Goal: Task Accomplishment & Management: Complete application form

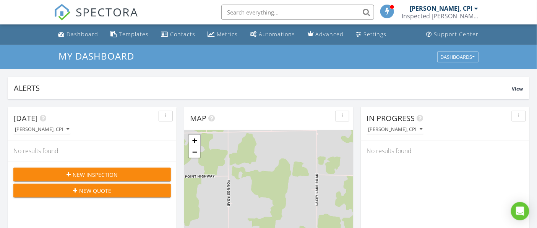
scroll to position [42, 0]
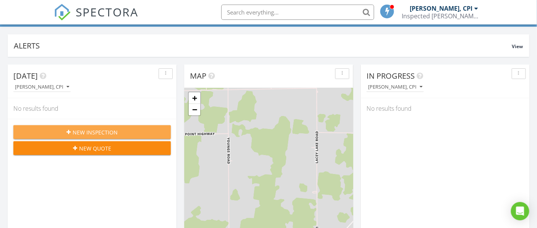
click at [95, 133] on span "New Inspection" at bounding box center [95, 132] width 45 height 8
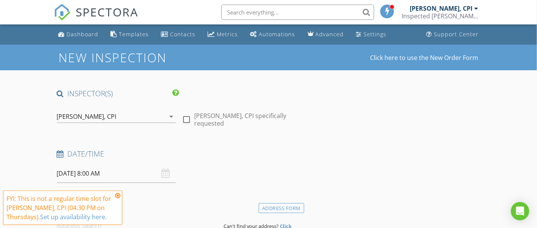
scroll to position [42, 0]
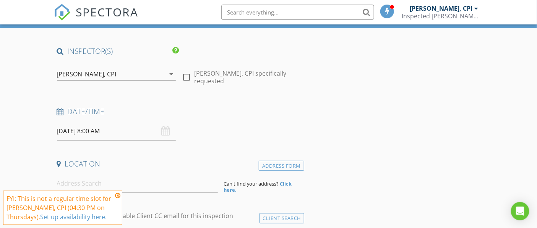
click at [188, 78] on div at bounding box center [186, 77] width 13 height 13
checkbox input "true"
click at [167, 131] on div "08/28/2025 8:00 AM" at bounding box center [116, 131] width 119 height 19
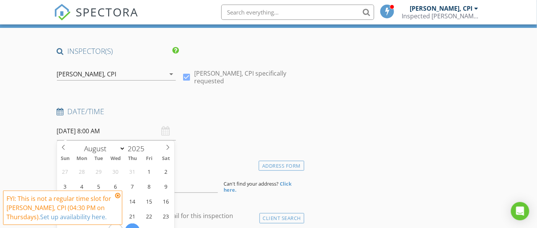
click at [91, 136] on input "08/28/2025 8:00 AM" at bounding box center [116, 131] width 119 height 19
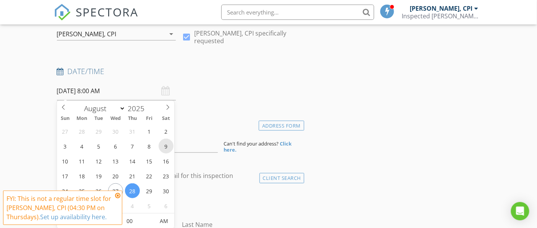
scroll to position [85, 0]
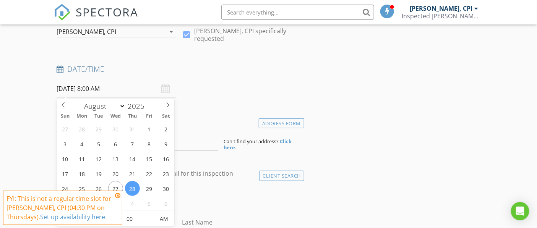
click at [118, 195] on icon at bounding box center [117, 196] width 5 height 6
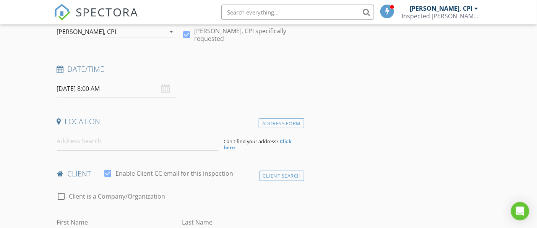
click at [83, 87] on input "08/28/2025 8:00 AM" at bounding box center [116, 89] width 119 height 19
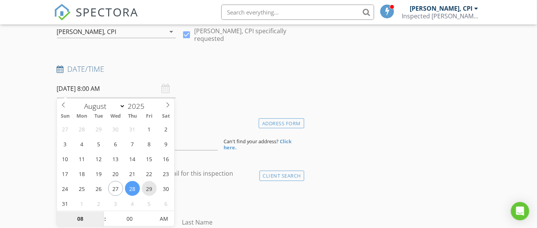
type input "08/29/2025 8:00 AM"
click at [95, 86] on input "08/29/2025 8:00 AM" at bounding box center [116, 89] width 119 height 19
type input "09"
type input "[DATE] 9:00 AM"
click at [102, 213] on span at bounding box center [101, 215] width 5 height 8
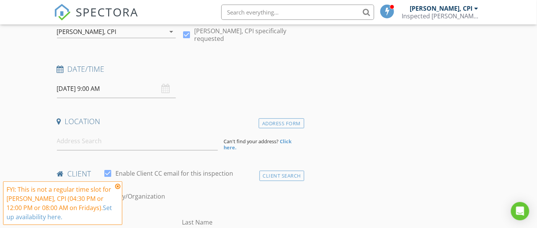
click at [248, 81] on div "Date/Time 08/29/2025 9:00 AM" at bounding box center [179, 81] width 251 height 34
click at [118, 185] on icon at bounding box center [117, 187] width 5 height 6
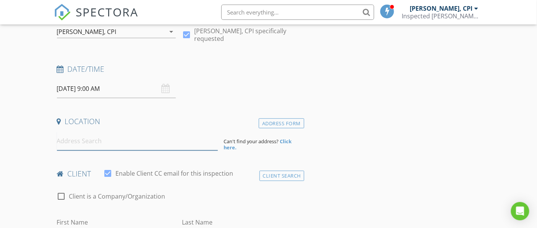
click at [83, 145] on input at bounding box center [137, 141] width 161 height 19
type input "6"
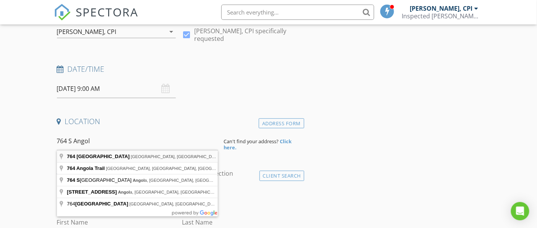
type input "764 South Angola Road, Coldwater, MI, USA"
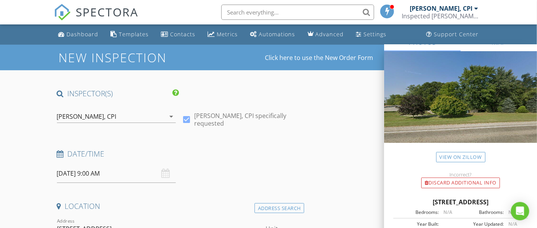
scroll to position [0, 0]
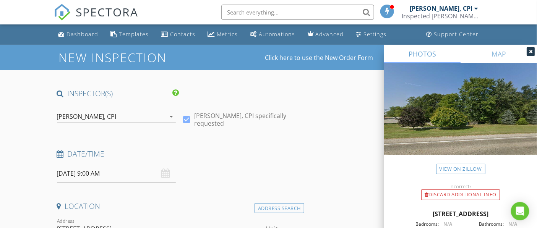
click at [529, 51] on icon at bounding box center [530, 51] width 3 height 5
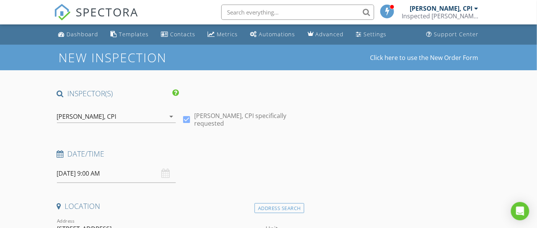
click at [238, 169] on div "Date/Time 08/29/2025 9:00 AM" at bounding box center [179, 166] width 251 height 34
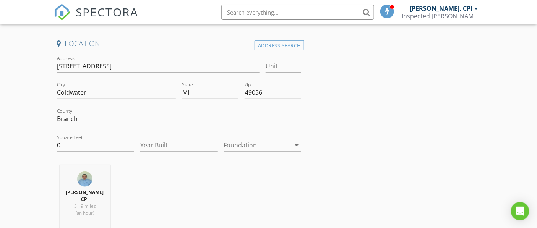
scroll to position [170, 0]
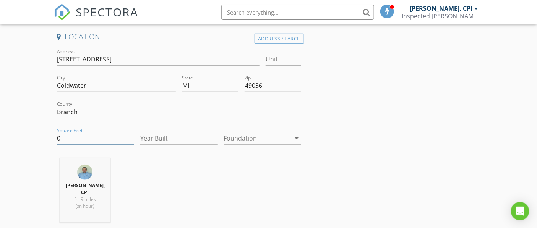
click at [89, 140] on input "0" at bounding box center [96, 138] width 78 height 13
type input "1924"
type input "2002"
click at [297, 138] on icon "arrow_drop_down" at bounding box center [296, 138] width 9 height 9
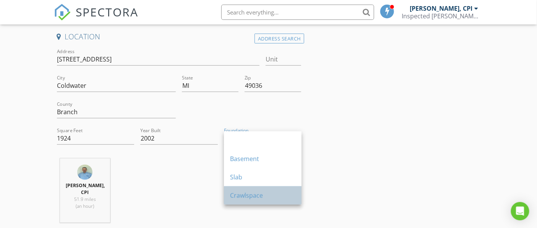
click at [249, 194] on div "Crawlspace" at bounding box center [262, 195] width 65 height 9
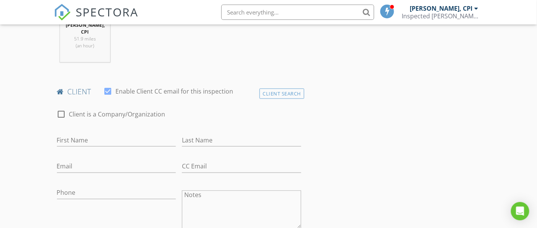
scroll to position [339, 0]
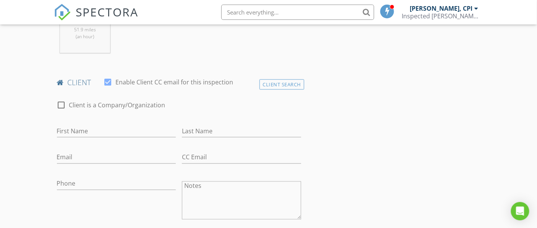
click at [61, 99] on div at bounding box center [61, 105] width 13 height 13
click at [98, 125] on input "Enable Client CC email for this inspection" at bounding box center [179, 131] width 245 height 13
click at [61, 99] on div at bounding box center [61, 105] width 13 height 13
checkbox input "false"
click at [65, 125] on input "First Name" at bounding box center [116, 131] width 119 height 13
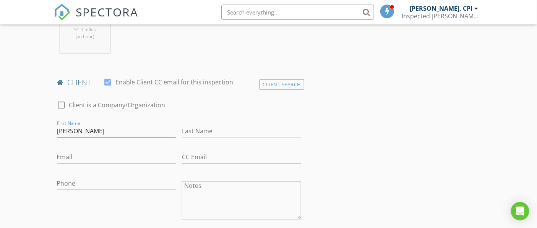
type input "[PERSON_NAME]"
type input "Rodriguez"
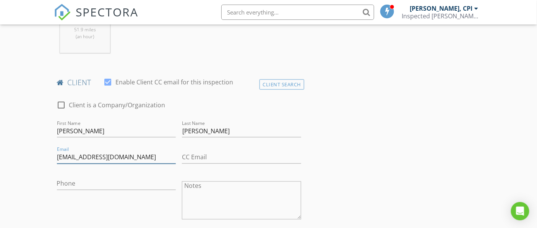
type input "chava1179@hotmail.com"
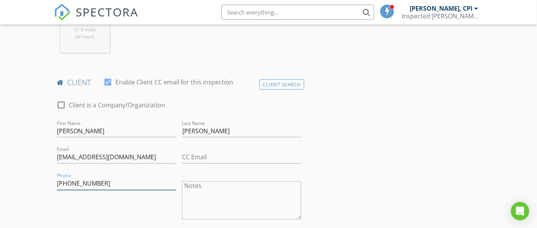
type input "517-499-3700"
click at [226, 188] on textarea "Notes" at bounding box center [241, 201] width 119 height 38
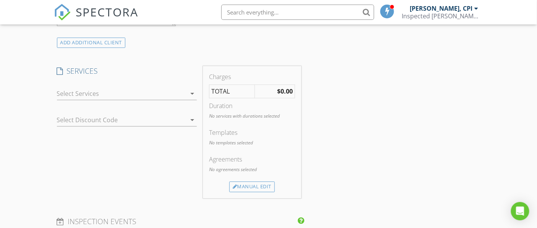
scroll to position [594, 0]
type textarea "Noah Roberts client and Noah's phone listed."
click at [104, 86] on div at bounding box center [121, 92] width 129 height 12
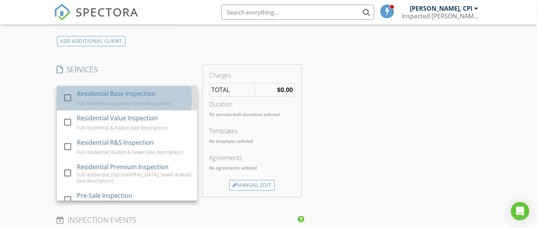
click at [79, 89] on div "Residential Base Inspection" at bounding box center [115, 93] width 79 height 9
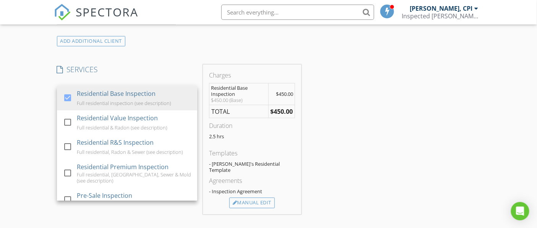
click at [181, 54] on div "INSPECTOR(S) check_box Gary Moore, CPI PRIMARY Gary Moore, CPI arrow_drop_down …" at bounding box center [179, 124] width 251 height 1260
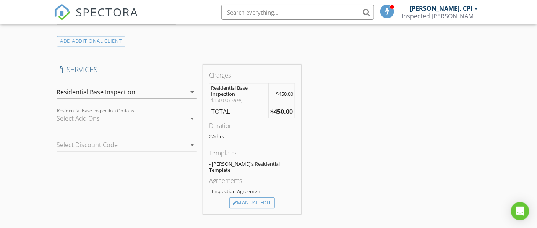
click at [104, 112] on div at bounding box center [121, 118] width 129 height 12
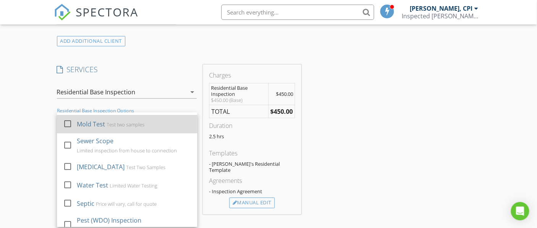
scroll to position [26, 0]
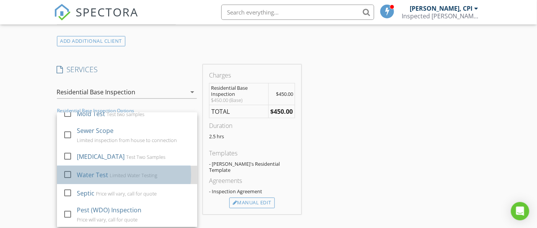
click at [101, 171] on div "Water Test" at bounding box center [91, 175] width 31 height 9
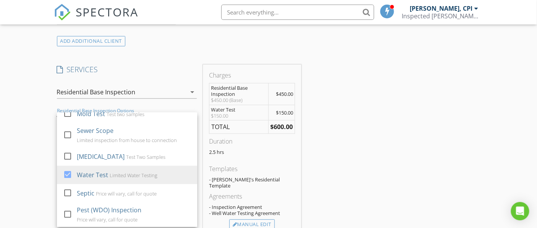
click at [175, 56] on div "INSPECTOR(S) check_box Gary Moore, CPI PRIMARY Gary Moore, CPI arrow_drop_down …" at bounding box center [179, 134] width 251 height 1281
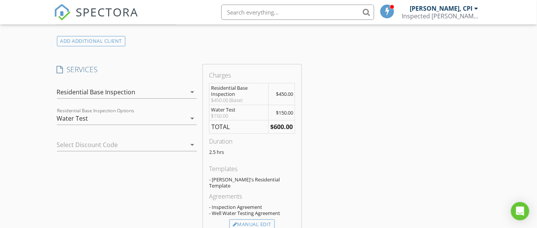
click at [93, 139] on div at bounding box center [116, 145] width 119 height 12
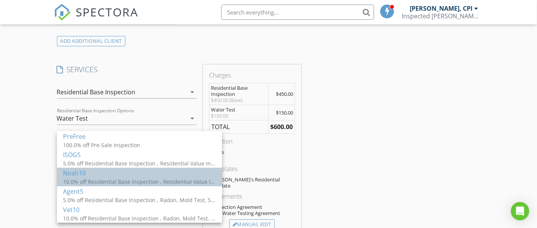
click at [100, 177] on div "Noah10 10.0% off Residential Base Inspection , Residential Value Inspection, Re…" at bounding box center [139, 177] width 153 height 18
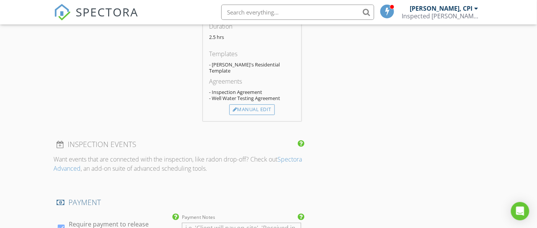
scroll to position [765, 0]
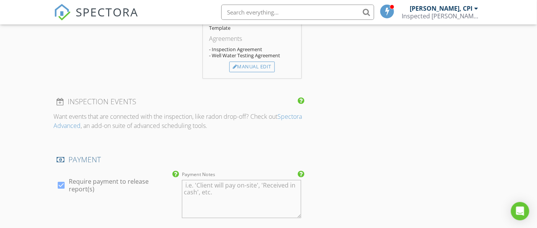
click at [214, 180] on textarea "Payment Notes" at bounding box center [241, 199] width 119 height 38
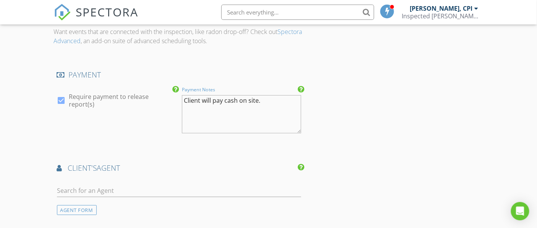
scroll to position [892, 0]
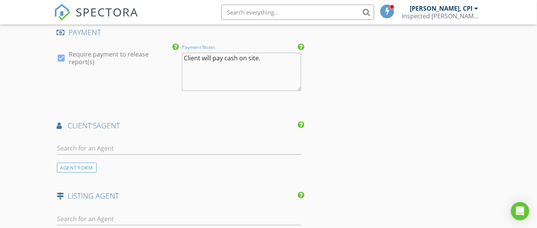
type textarea "Client will pay cash on site."
click at [107, 142] on input "text" at bounding box center [179, 148] width 245 height 13
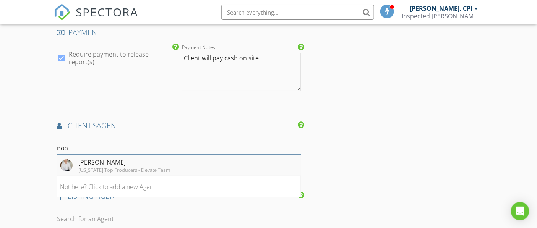
type input "noa"
click at [109, 158] on div "Noah Roberts" at bounding box center [125, 162] width 92 height 9
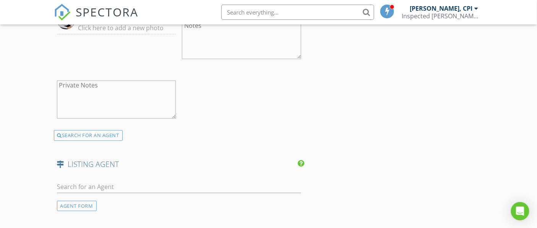
scroll to position [1147, 0]
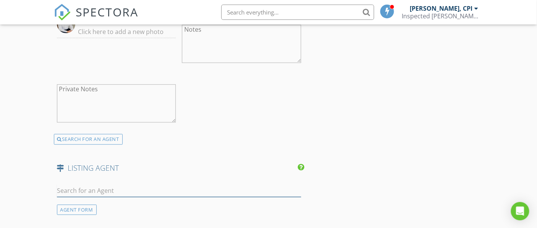
click at [138, 185] on input "text" at bounding box center [179, 191] width 245 height 13
click at [101, 185] on input "text" at bounding box center [179, 191] width 245 height 13
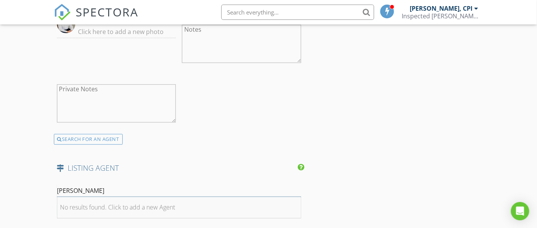
type input "[PERSON_NAME]"
click at [139, 203] on div "No results found. Click to add a new Agent" at bounding box center [117, 207] width 115 height 9
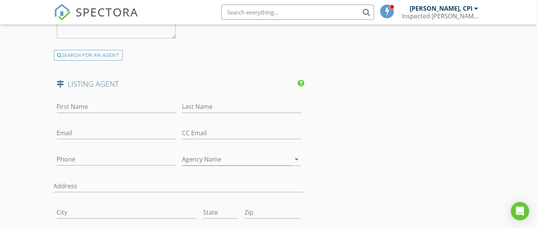
scroll to position [1232, 0]
click at [108, 95] on div "First Name" at bounding box center [116, 107] width 119 height 25
click at [99, 100] on input "First Name" at bounding box center [116, 106] width 119 height 13
type input "John"
type input "Rakocy"
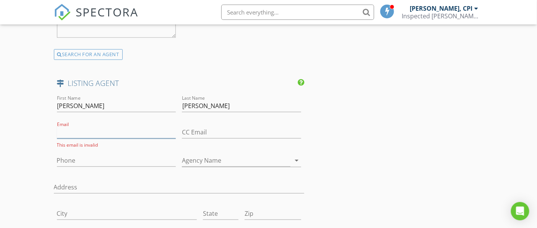
click at [105, 126] on input "Email" at bounding box center [116, 132] width 119 height 13
click at [229, 126] on input "CC Email" at bounding box center [241, 132] width 119 height 13
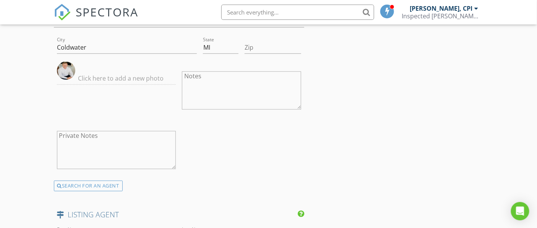
scroll to position [1147, 0]
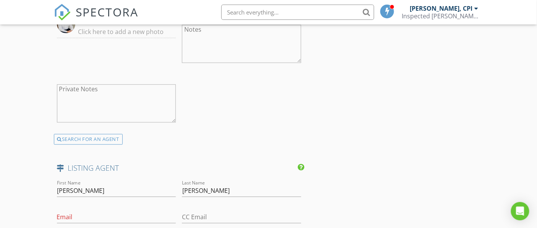
click at [58, 165] on icon at bounding box center [60, 168] width 7 height 7
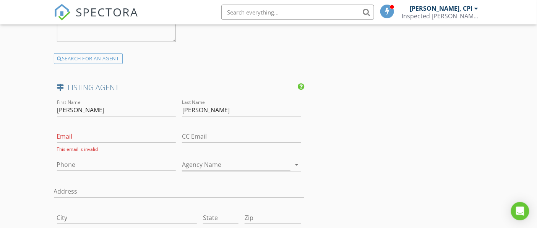
scroll to position [1232, 0]
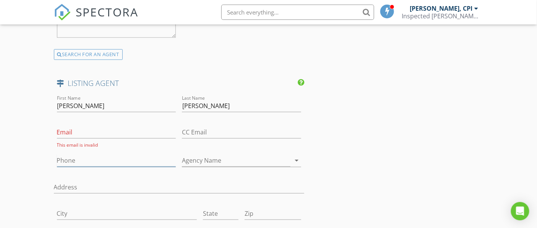
click at [87, 154] on input "Phone" at bounding box center [116, 160] width 119 height 13
click at [113, 154] on input "Phone" at bounding box center [116, 160] width 119 height 13
type input "[PHONE_NUMBER]"
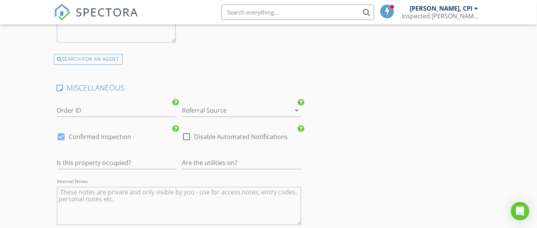
scroll to position [1529, 0]
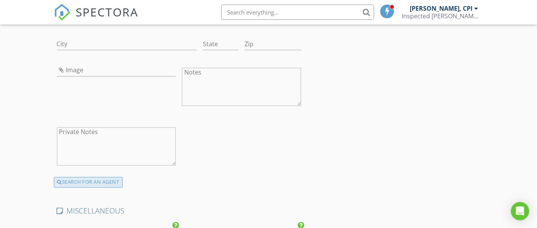
click at [93, 177] on div "SEARCH FOR AN AGENT" at bounding box center [88, 182] width 69 height 11
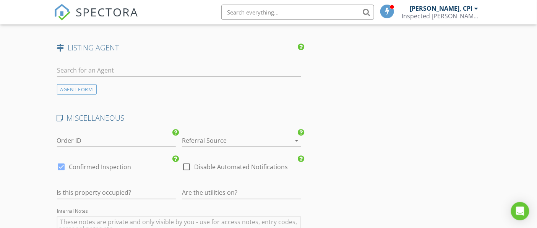
scroll to position [1300, 0]
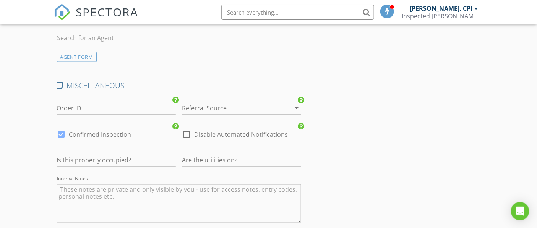
click at [298, 104] on icon "arrow_drop_down" at bounding box center [296, 108] width 9 height 9
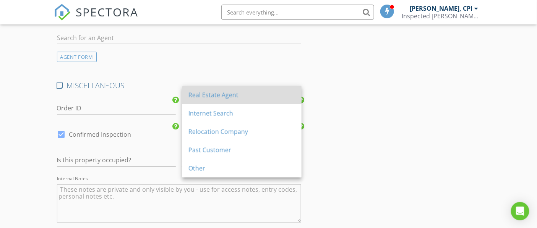
click at [240, 91] on div "Real Estate Agent" at bounding box center [241, 95] width 107 height 9
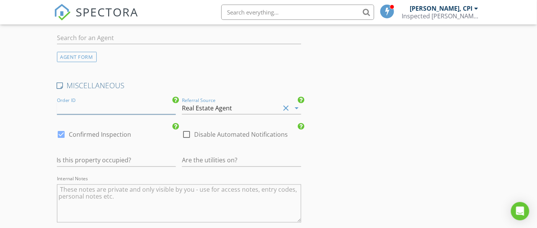
click at [127, 102] on input "Order ID" at bounding box center [116, 108] width 119 height 13
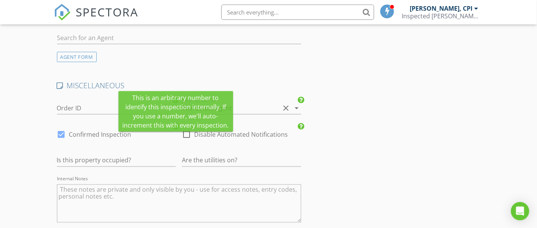
click at [175, 96] on icon at bounding box center [175, 100] width 6 height 8
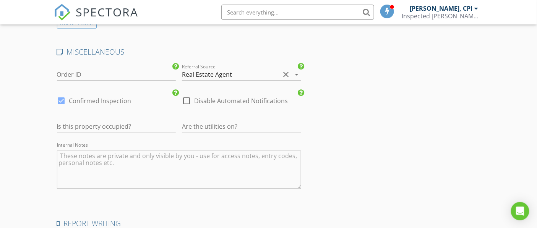
scroll to position [1342, 0]
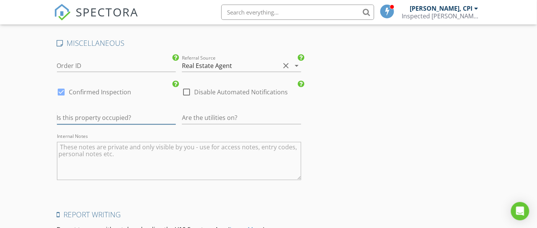
click at [149, 112] on input "text" at bounding box center [116, 118] width 119 height 13
type input "No"
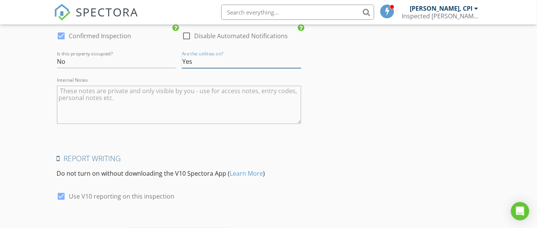
scroll to position [1427, 0]
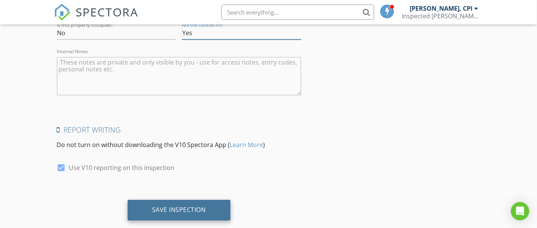
type input "Yes"
click at [183, 206] on div "Save Inspection" at bounding box center [179, 210] width 54 height 8
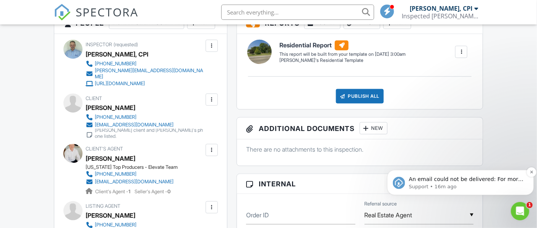
click at [453, 179] on p "An email could not be delivered: For more information, view Why emails don't ge…" at bounding box center [466, 179] width 115 height 8
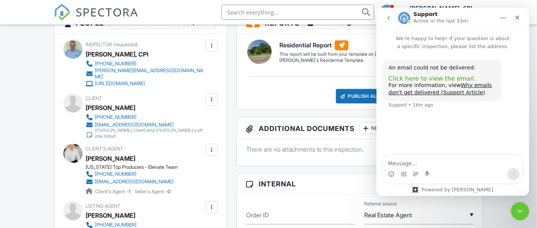
click at [443, 78] on span "Click here to view the email." at bounding box center [431, 78] width 87 height 7
click at [518, 19] on icon "Close" at bounding box center [517, 17] width 6 height 6
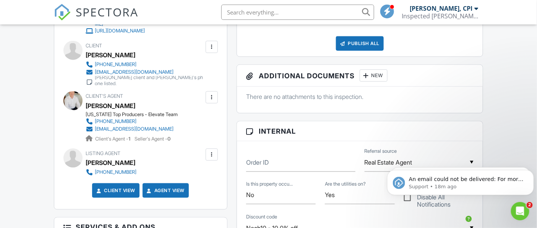
scroll to position [297, 0]
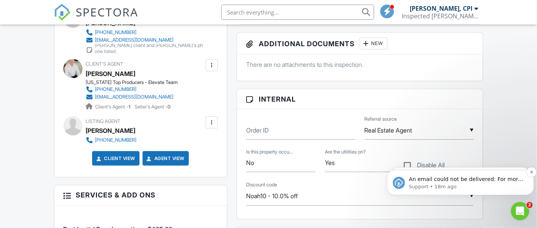
click at [516, 181] on p "An email could not be delivered: For more information, view Why emails don't ge…" at bounding box center [466, 179] width 115 height 8
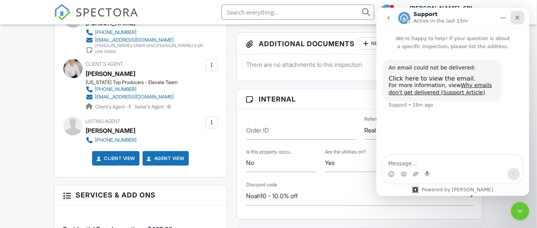
click at [517, 18] on icon "Close" at bounding box center [517, 17] width 6 height 6
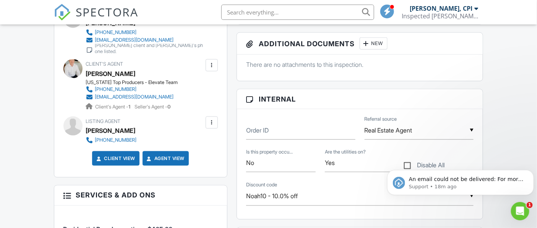
scroll to position [0, 0]
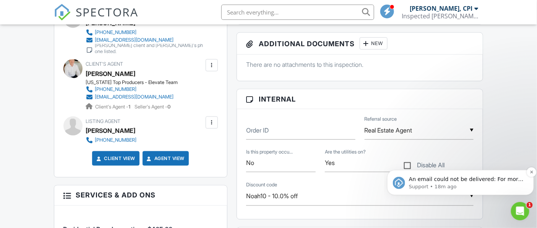
click at [479, 186] on p "Support • 18m ago" at bounding box center [466, 186] width 115 height 7
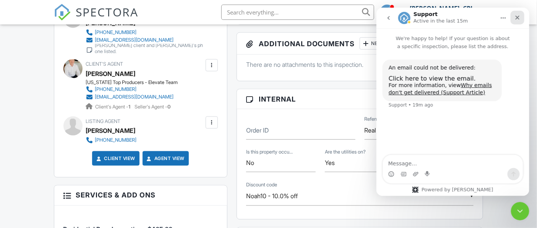
click at [520, 17] on icon "Close" at bounding box center [517, 17] width 6 height 6
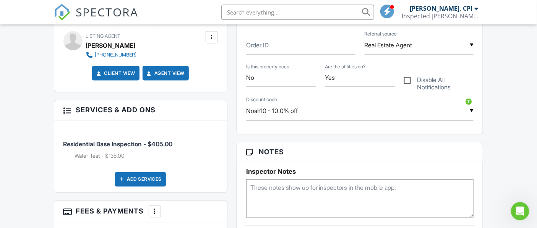
scroll to position [467, 0]
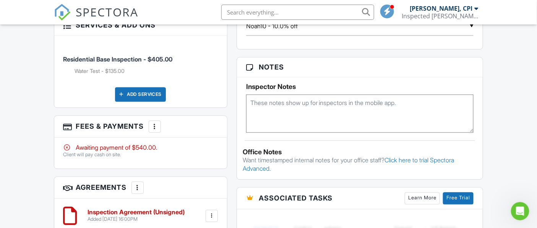
click at [287, 108] on textarea at bounding box center [360, 114] width 228 height 38
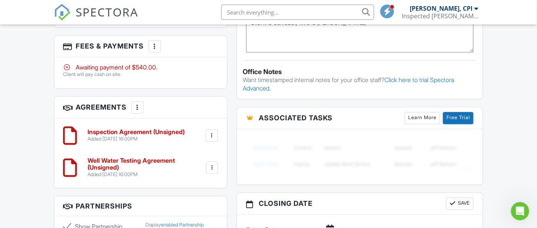
scroll to position [552, 0]
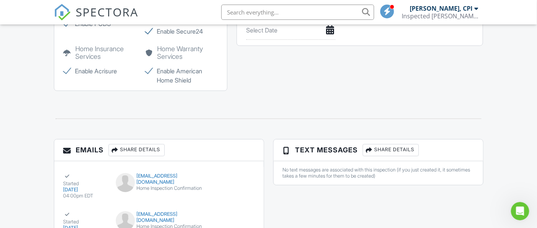
type textarea "Client is Salvador, wife is Ana."
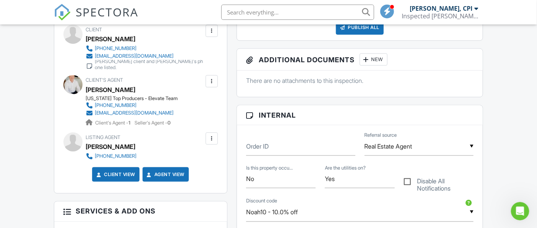
scroll to position [256, 0]
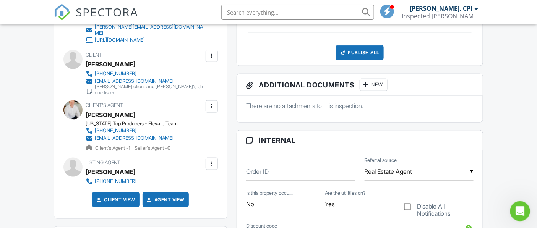
click at [524, 208] on icon "Open Intercom Messenger" at bounding box center [519, 210] width 13 height 13
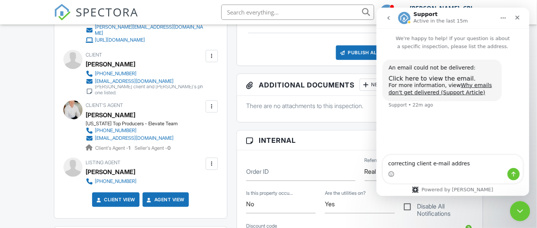
type textarea "correcting client e-mail address"
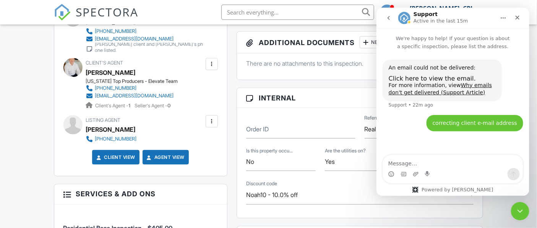
scroll to position [213, 0]
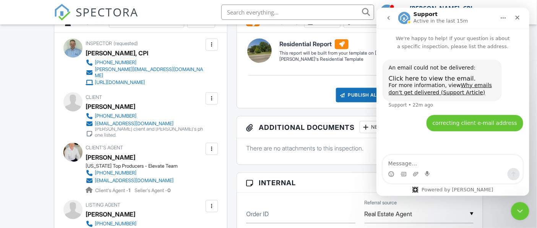
click at [408, 160] on textarea "Message…" at bounding box center [453, 161] width 140 height 13
type textarea "How to correct client e-mail address and resend"
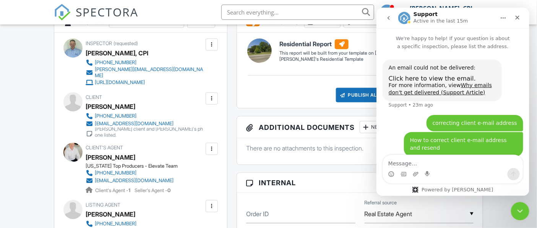
scroll to position [9, 0]
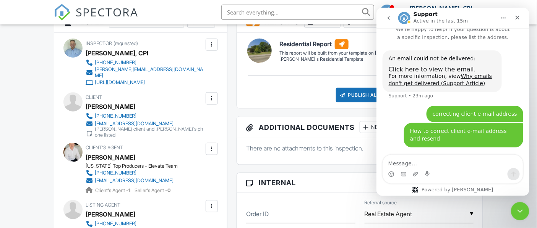
drag, startPoint x: 526, startPoint y: 139, endPoint x: 906, endPoint y: 152, distance: 381.0
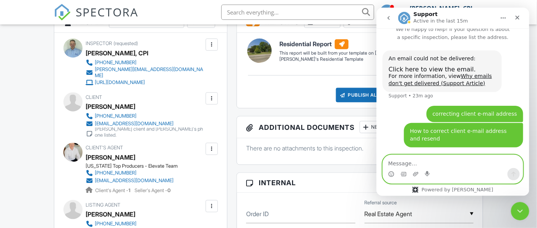
click at [414, 161] on textarea "Message…" at bounding box center [453, 161] width 140 height 13
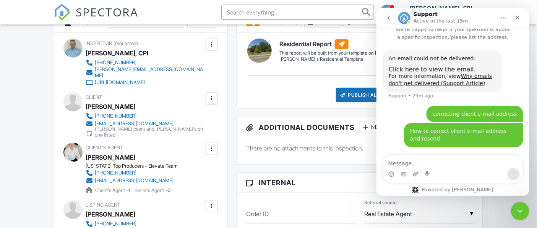
click at [116, 127] on div "chava1179@hotmail.com" at bounding box center [134, 124] width 79 height 6
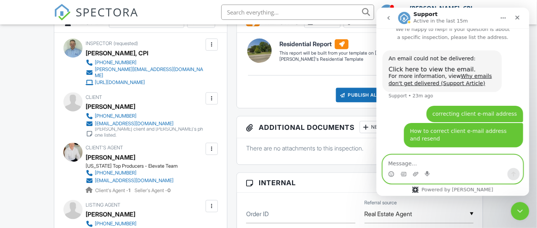
click at [408, 158] on textarea "Message…" at bounding box center [453, 161] width 140 height 13
type textarea "Help"
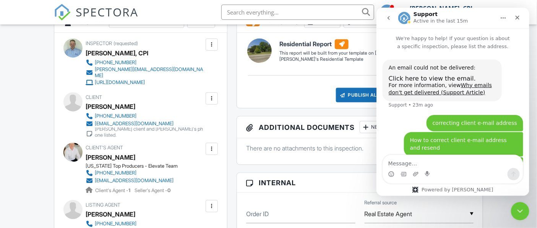
scroll to position [26, 0]
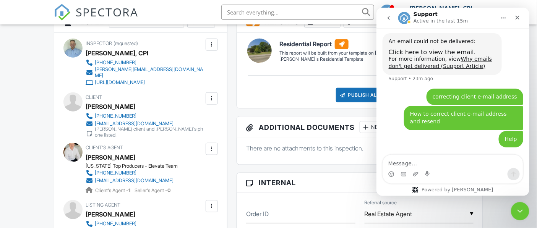
drag, startPoint x: 527, startPoint y: 148, endPoint x: 906, endPoint y: 180, distance: 379.8
click at [502, 16] on icon "Home" at bounding box center [503, 18] width 6 height 6
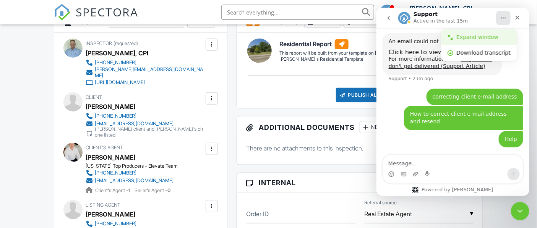
click at [490, 36] on div "Expand window" at bounding box center [483, 37] width 54 height 8
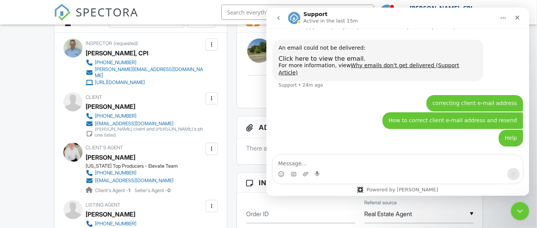
scroll to position [3, 0]
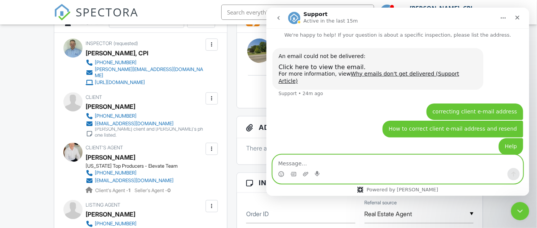
click at [412, 167] on textarea "Message…" at bounding box center [398, 161] width 250 height 13
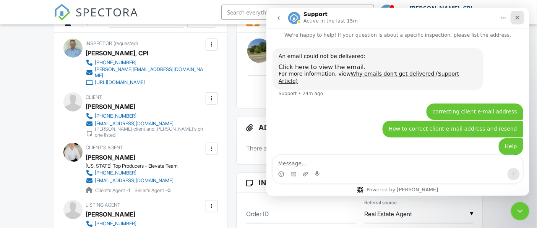
click at [515, 17] on icon "Close" at bounding box center [517, 17] width 6 height 6
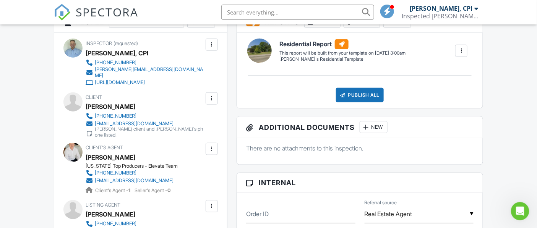
scroll to position [86, 0]
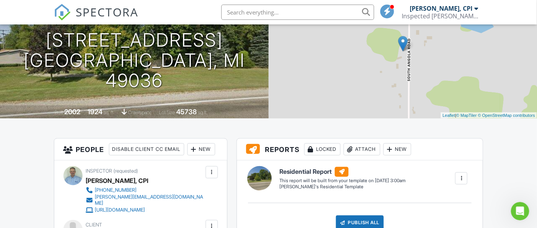
click at [391, 11] on span at bounding box center [388, 11] width 8 height 0
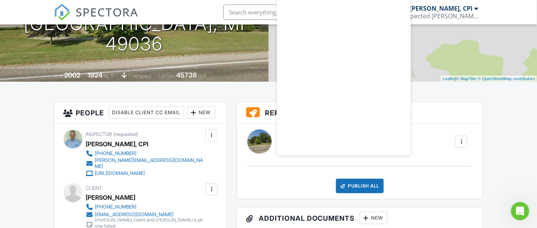
scroll to position [128, 0]
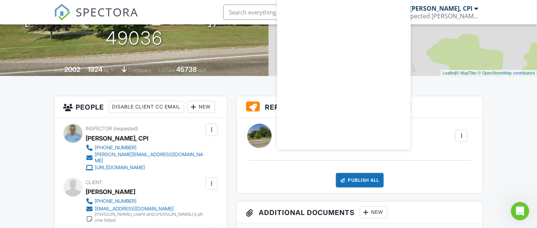
drag, startPoint x: 528, startPoint y: 142, endPoint x: 429, endPoint y: 57, distance: 130.4
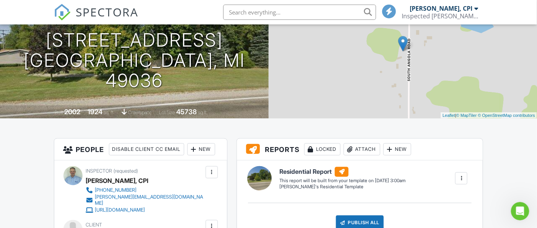
scroll to position [0, 0]
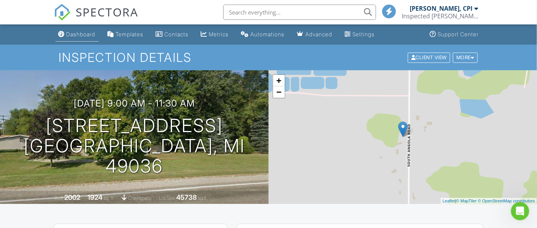
click at [99, 32] on link "Dashboard" at bounding box center [76, 35] width 43 height 14
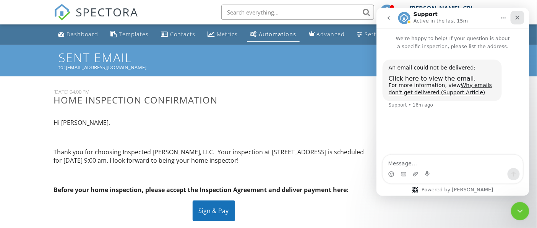
click at [519, 18] on icon "Close" at bounding box center [517, 17] width 6 height 6
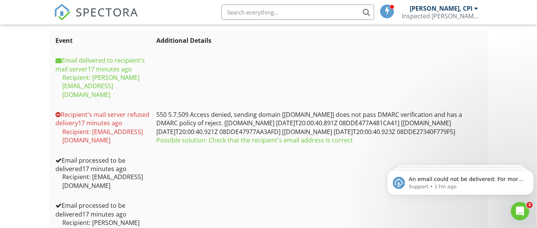
scroll to position [349, 0]
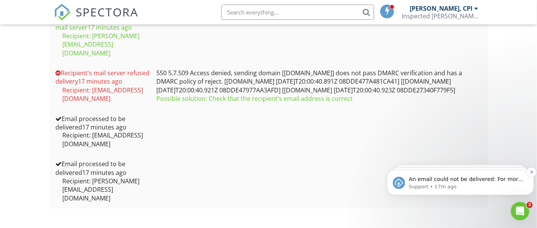
click at [470, 183] on p "Support • 17m ago" at bounding box center [466, 186] width 115 height 7
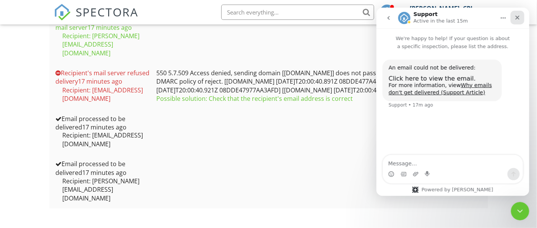
click at [518, 18] on icon "Close" at bounding box center [517, 17] width 4 height 4
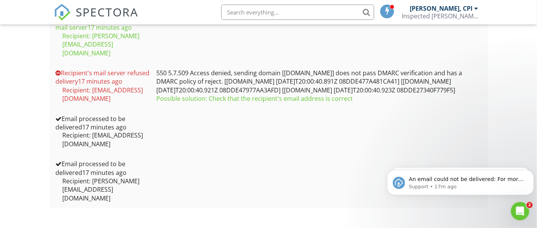
scroll to position [0, 0]
click at [521, 210] on icon "Open Intercom Messenger" at bounding box center [519, 210] width 13 height 13
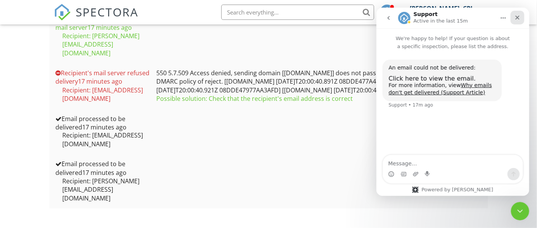
drag, startPoint x: 519, startPoint y: 19, endPoint x: 886, endPoint y: 35, distance: 367.0
click at [519, 19] on icon "Close" at bounding box center [517, 17] width 6 height 6
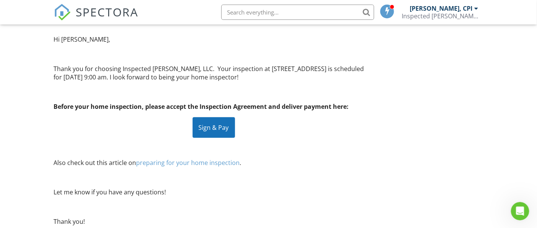
scroll to position [94, 0]
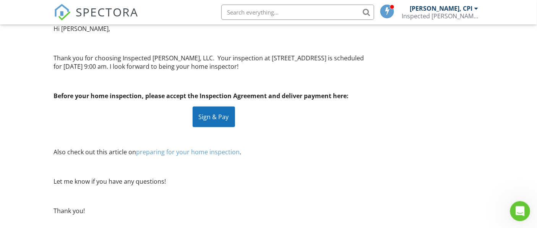
click at [519, 206] on icon "Open Intercom Messenger" at bounding box center [519, 210] width 13 height 13
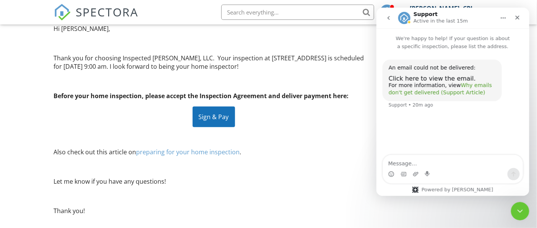
click at [453, 93] on link "Why emails don't get delivered (Support Article)" at bounding box center [439, 89] width 103 height 14
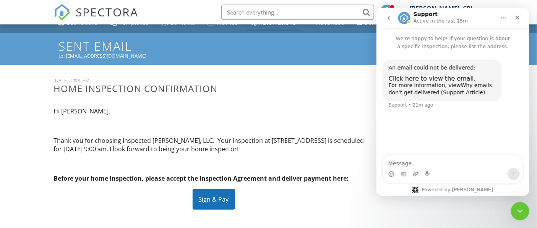
scroll to position [9, 0]
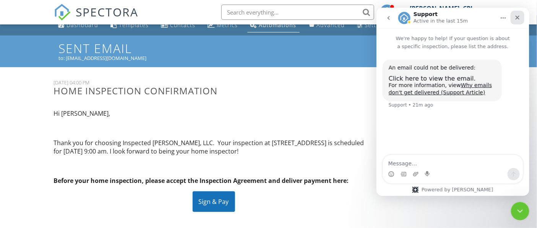
click at [520, 20] on div "Close" at bounding box center [517, 17] width 14 height 14
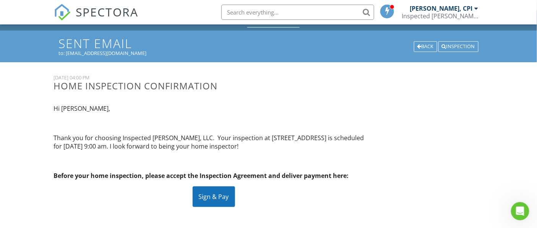
scroll to position [0, 0]
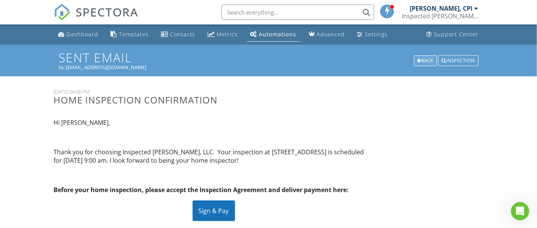
click at [427, 63] on div "Back" at bounding box center [425, 60] width 23 height 11
click at [474, 57] on div "Inspection" at bounding box center [459, 60] width 40 height 11
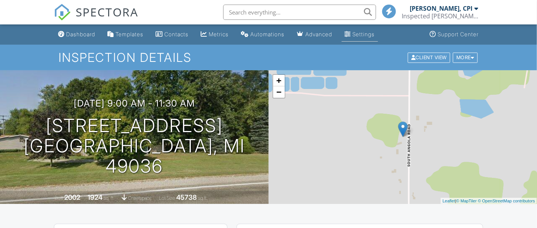
click at [375, 35] on div "Settings" at bounding box center [364, 34] width 22 height 6
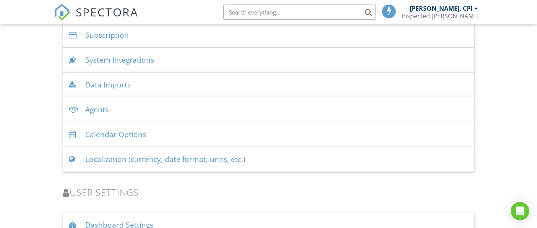
scroll to position [872, 0]
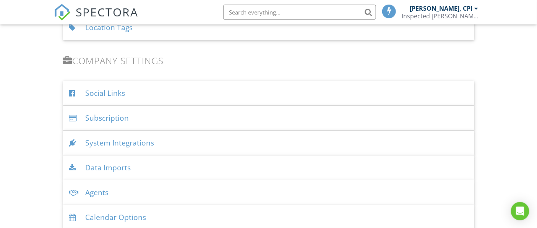
click at [276, 13] on input "text" at bounding box center [299, 12] width 153 height 15
type input "e-mails"
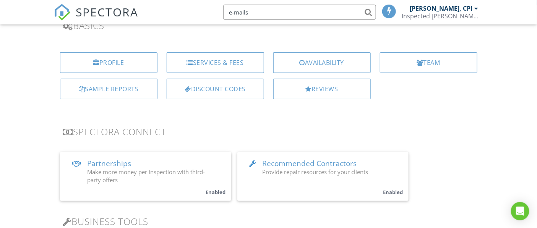
scroll to position [23, 0]
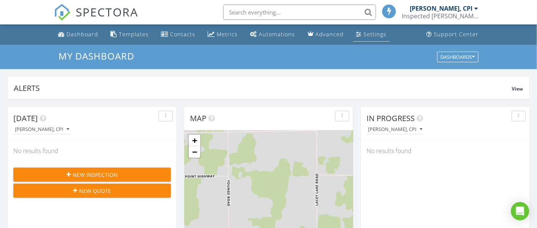
click at [364, 36] on div "Settings" at bounding box center [375, 34] width 23 height 7
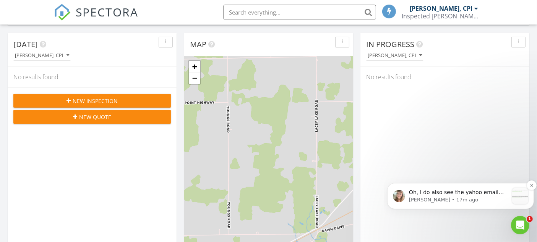
scroll to position [127, 0]
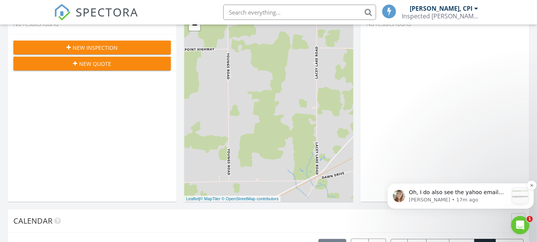
click at [456, 193] on p "Oh, I do also see the yahoo email failed to deliver as well, [PERSON_NAME] - Th…" at bounding box center [458, 192] width 99 height 8
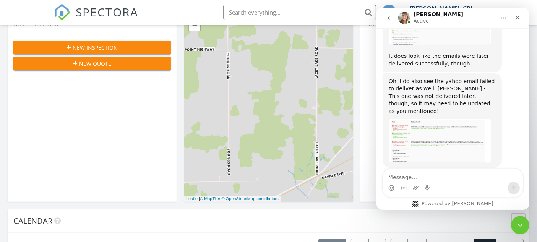
scroll to position [912, 0]
click at [519, 20] on icon "Close" at bounding box center [517, 18] width 6 height 6
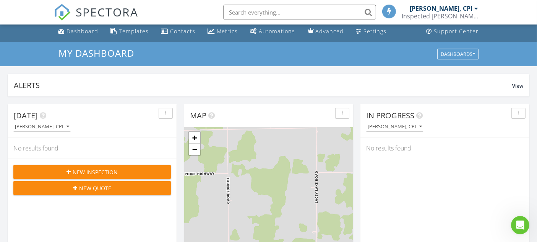
scroll to position [0, 0]
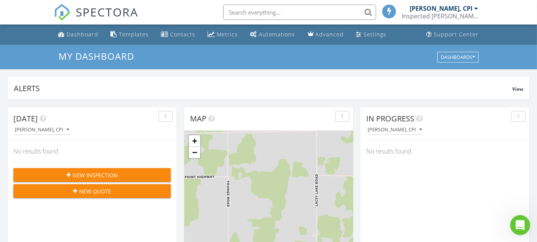
click at [515, 221] on div "Open Intercom Messenger" at bounding box center [519, 223] width 25 height 25
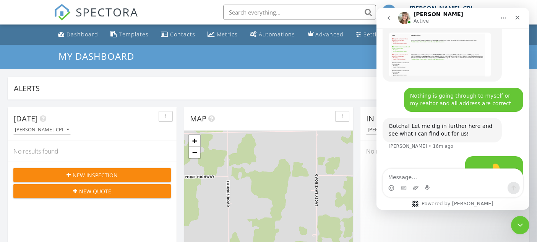
scroll to position [999, 0]
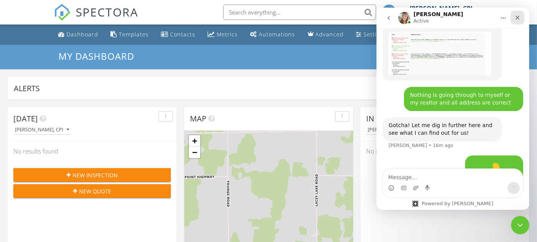
drag, startPoint x: 516, startPoint y: 15, endPoint x: 520, endPoint y: 16, distance: 4.3
click at [520, 16] on icon "Close" at bounding box center [517, 18] width 6 height 6
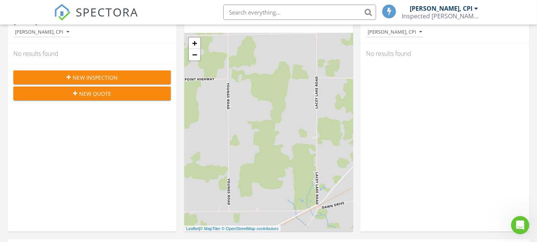
scroll to position [85, 0]
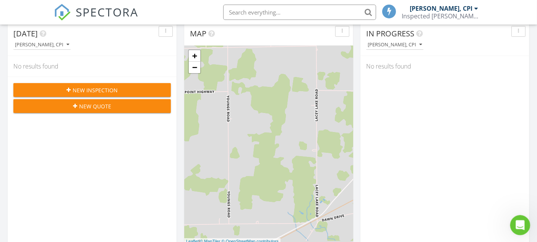
click at [516, 221] on icon "Open Intercom Messenger" at bounding box center [519, 224] width 13 height 13
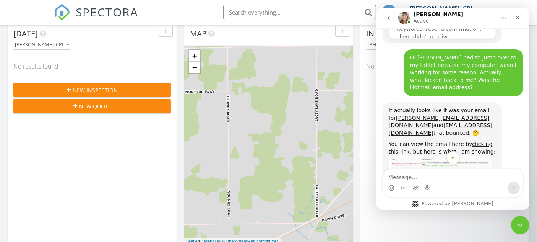
scroll to position [744, 0]
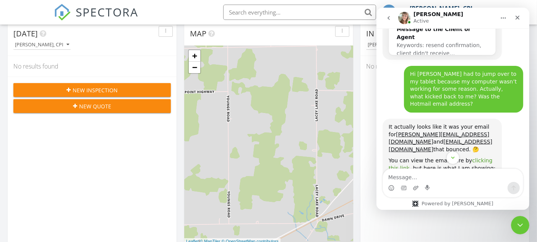
click at [478, 157] on link "clicking this link" at bounding box center [440, 164] width 104 height 14
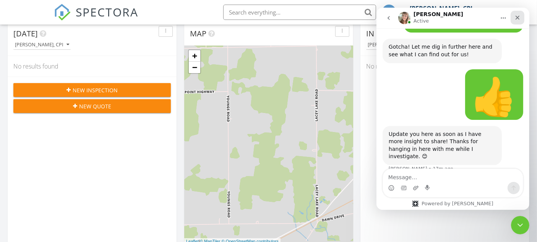
scroll to position [1089, 0]
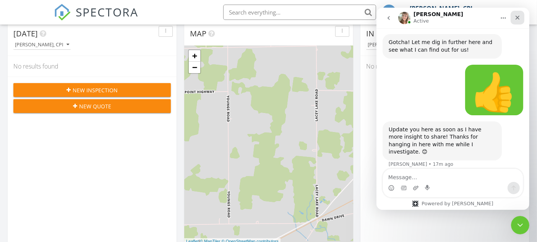
drag, startPoint x: 892, startPoint y: 23, endPoint x: 515, endPoint y: 16, distance: 376.6
click at [515, 16] on icon "Close" at bounding box center [517, 18] width 4 height 4
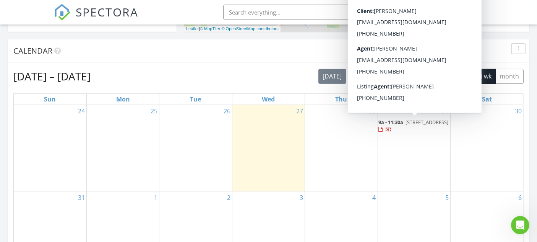
scroll to position [1109, 0]
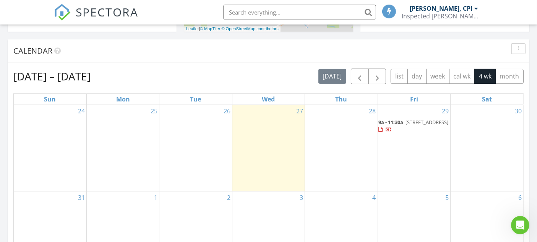
click at [406, 125] on span "764 S Angola Rd, Coldwater 49036" at bounding box center [427, 122] width 43 height 7
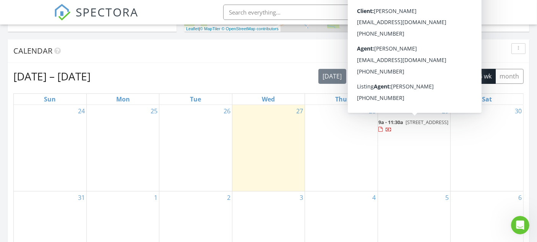
click at [383, 128] on div at bounding box center [381, 129] width 4 height 5
